Goal: Obtain resource: Download file/media

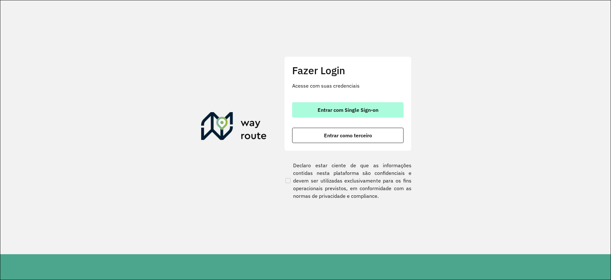
click at [309, 114] on button "Entrar com Single Sign-on" at bounding box center [347, 109] width 111 height 15
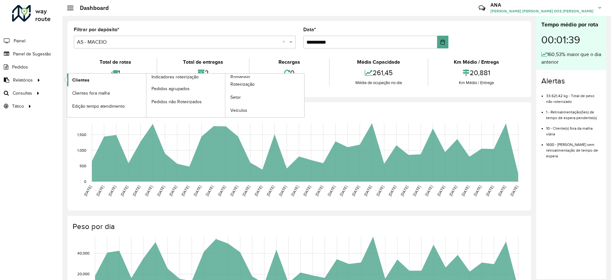
click at [74, 77] on span "Clientes" at bounding box center [80, 80] width 17 height 7
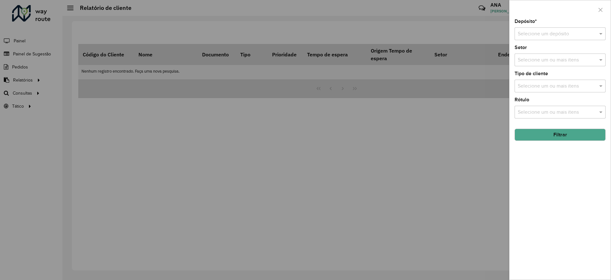
click at [552, 36] on input "text" at bounding box center [553, 34] width 72 height 8
click at [544, 62] on span "CDD Maceio" at bounding box center [531, 62] width 28 height 5
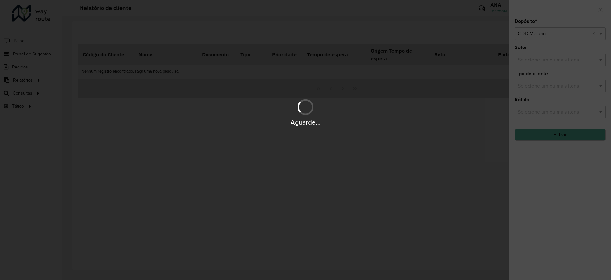
click at [581, 136] on div "Aguarde..." at bounding box center [305, 140] width 611 height 280
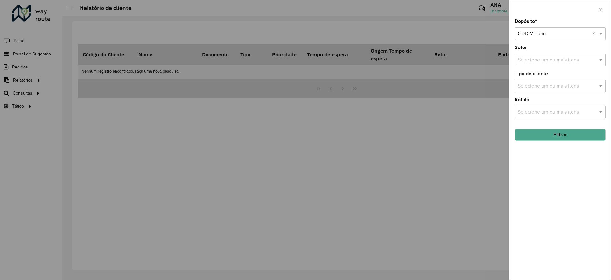
click at [581, 136] on button "Filtrar" at bounding box center [559, 134] width 91 height 12
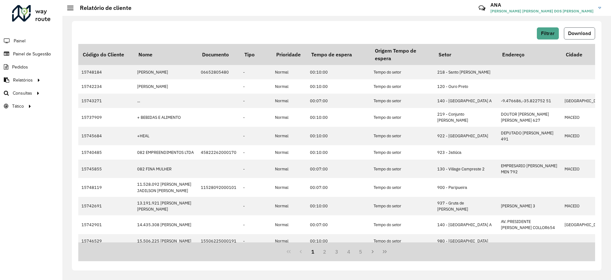
click at [574, 34] on span "Download" at bounding box center [579, 33] width 23 height 5
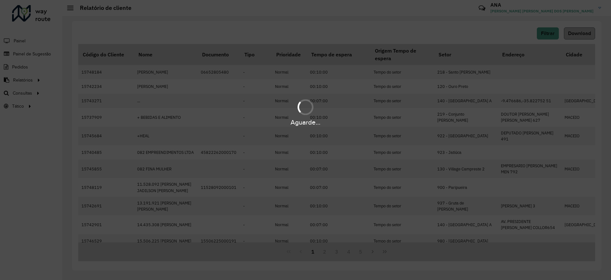
click at [574, 34] on div "Aguarde..." at bounding box center [305, 140] width 611 height 280
